Goal: Task Accomplishment & Management: Complete application form

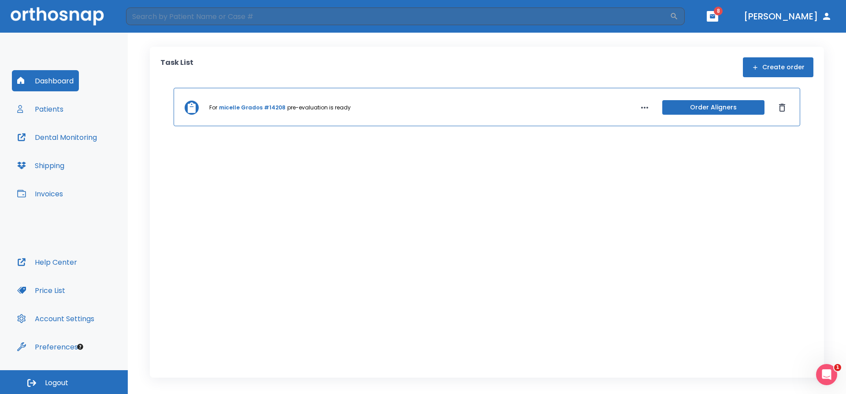
click at [56, 108] on button "Patients" at bounding box center [40, 108] width 57 height 21
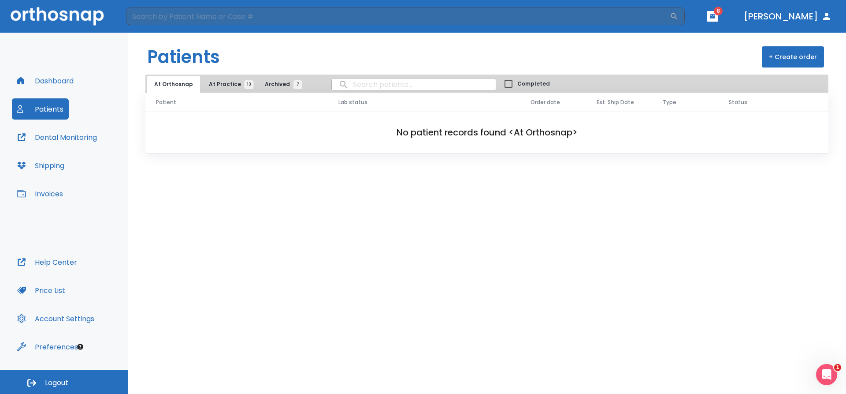
click at [245, 85] on span "13" at bounding box center [249, 84] width 9 height 9
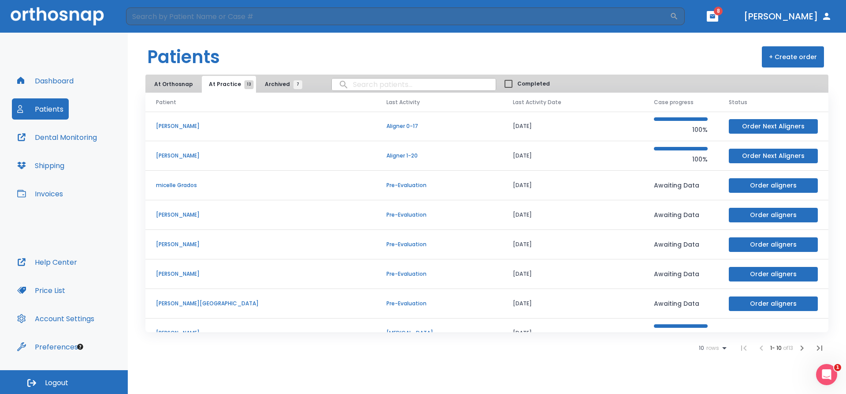
scroll to position [24, 0]
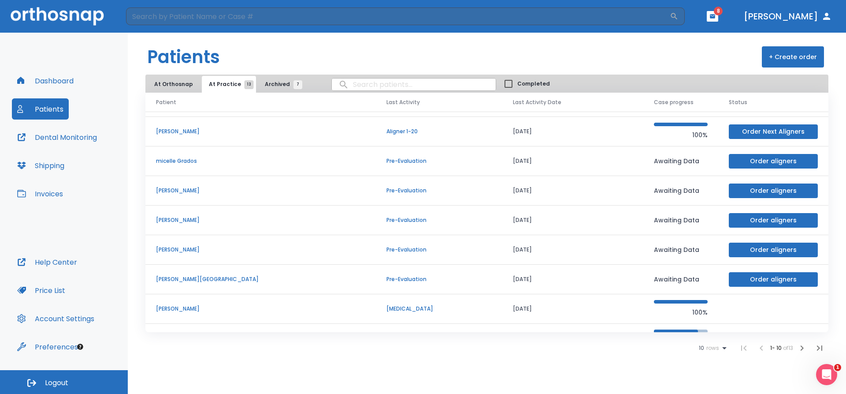
click at [294, 82] on span "7" at bounding box center [298, 84] width 9 height 9
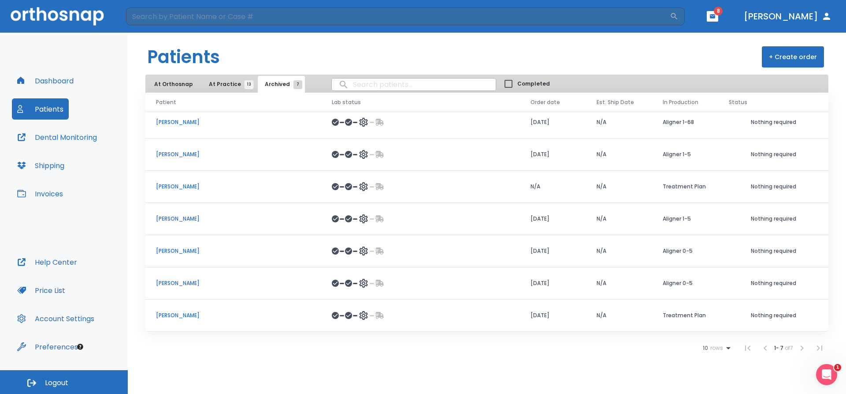
scroll to position [5, 0]
click at [246, 86] on span "13" at bounding box center [249, 84] width 9 height 9
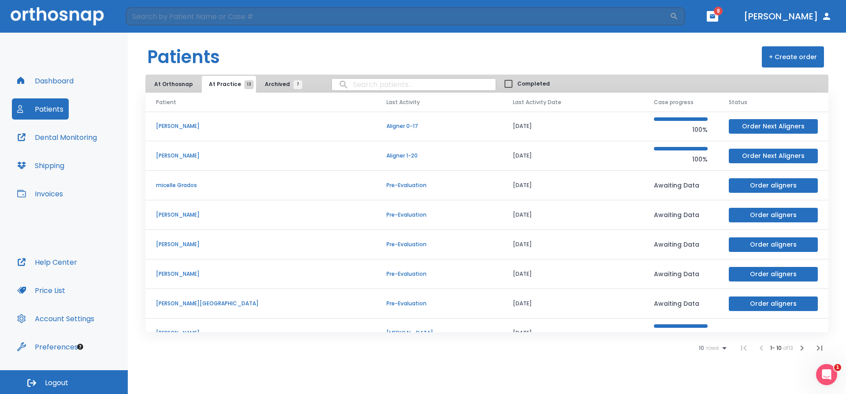
click at [760, 126] on button "Order Next Aligners" at bounding box center [773, 126] width 89 height 15
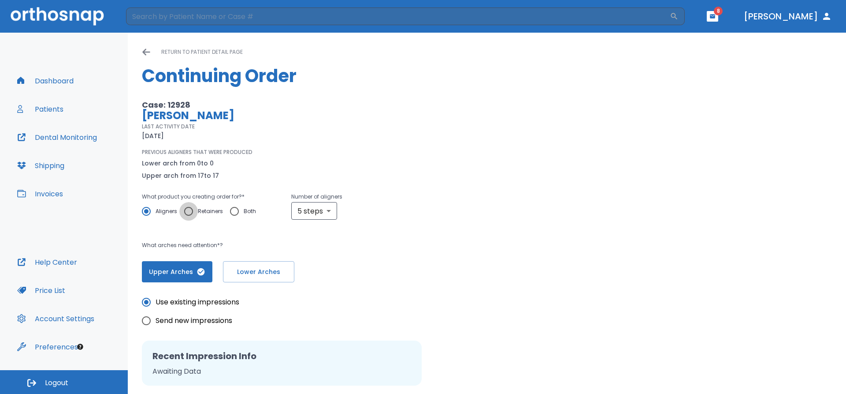
click at [188, 212] on input "Retainers" at bounding box center [188, 211] width 19 height 19
radio input "true"
click at [328, 213] on input "0" at bounding box center [318, 211] width 54 height 18
type input "01"
click at [361, 211] on input "Yes" at bounding box center [360, 211] width 19 height 19
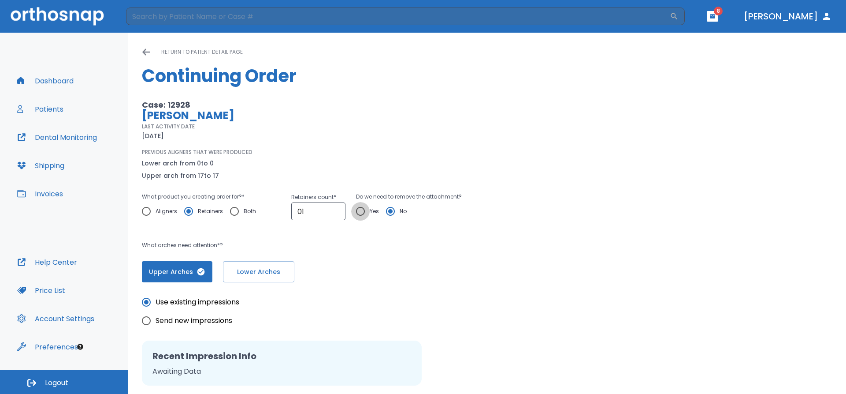
radio input "true"
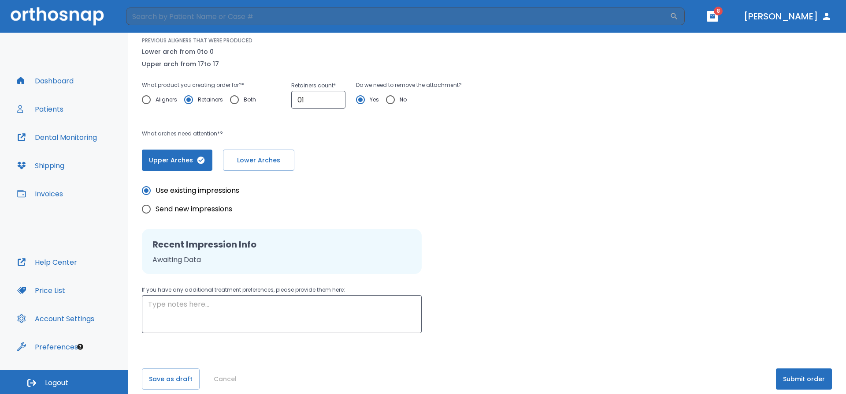
scroll to position [121, 0]
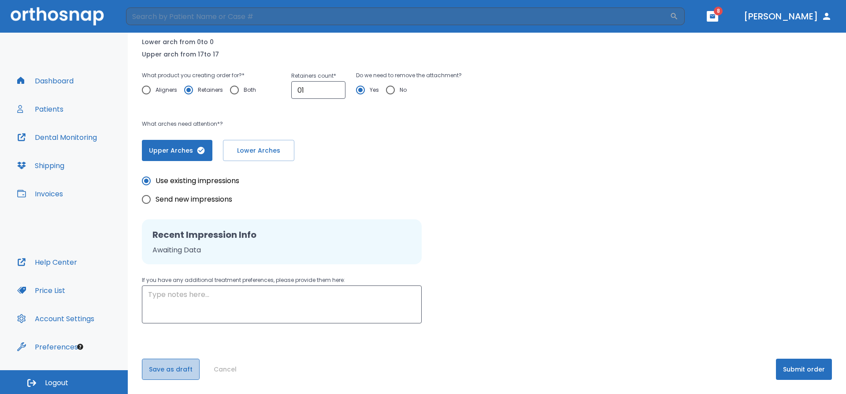
click at [189, 374] on button "Save as draft" at bounding box center [171, 368] width 58 height 21
click at [782, 367] on button "Submit order" at bounding box center [804, 368] width 56 height 21
